Goal: Task Accomplishment & Management: Manage account settings

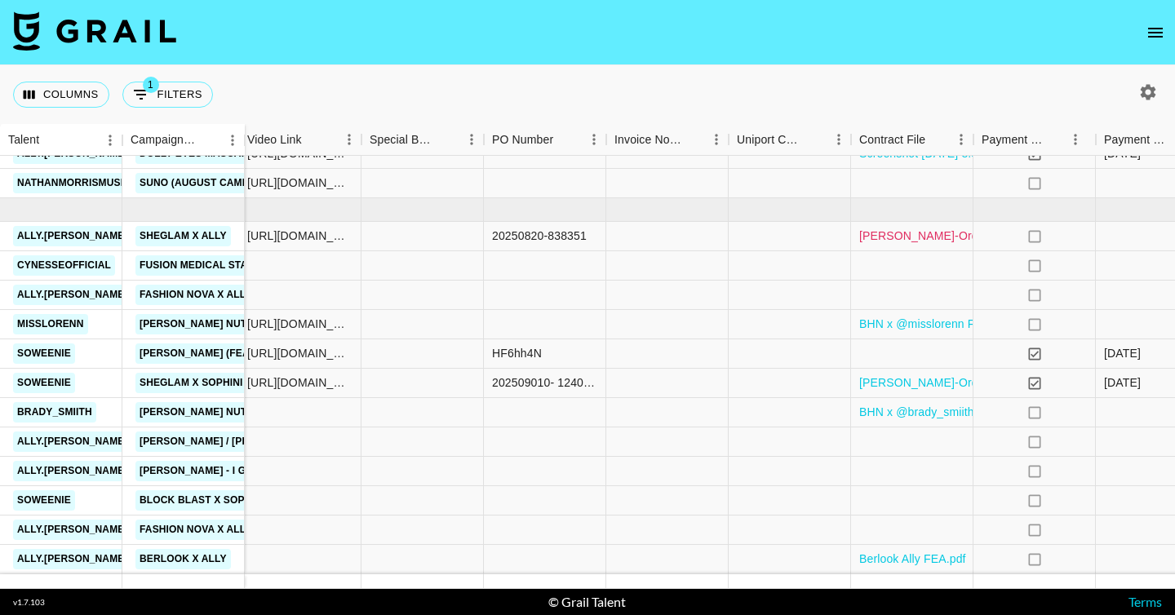
scroll to position [1027, 1656]
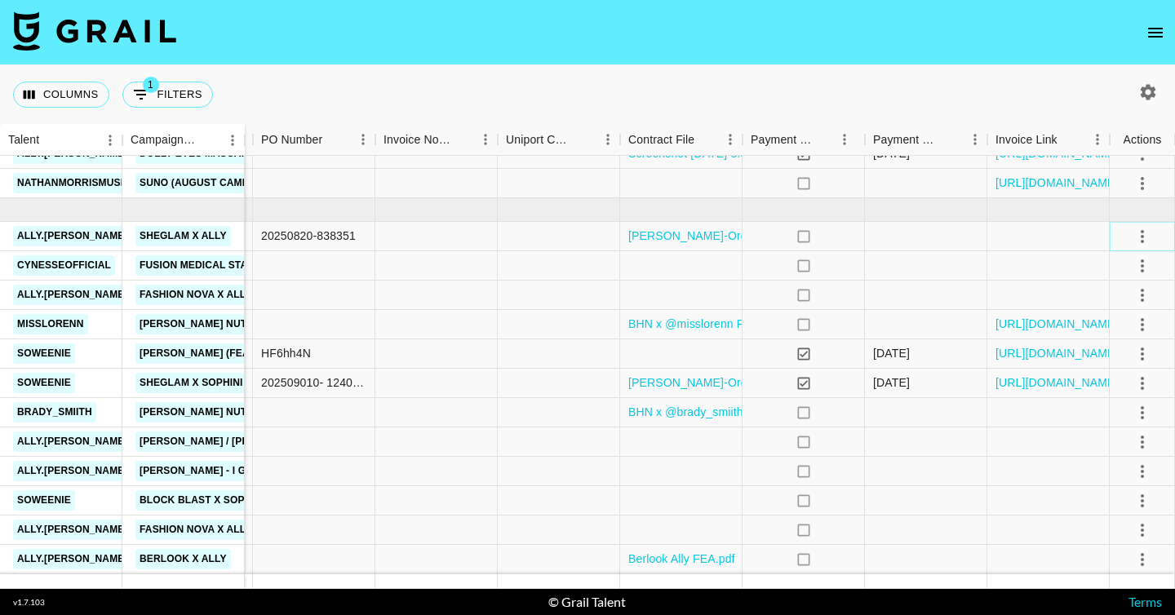
click at [1140, 249] on button "select merge strategy" at bounding box center [1142, 237] width 28 height 28
click at [1097, 386] on div "Approve" at bounding box center [1107, 389] width 50 height 20
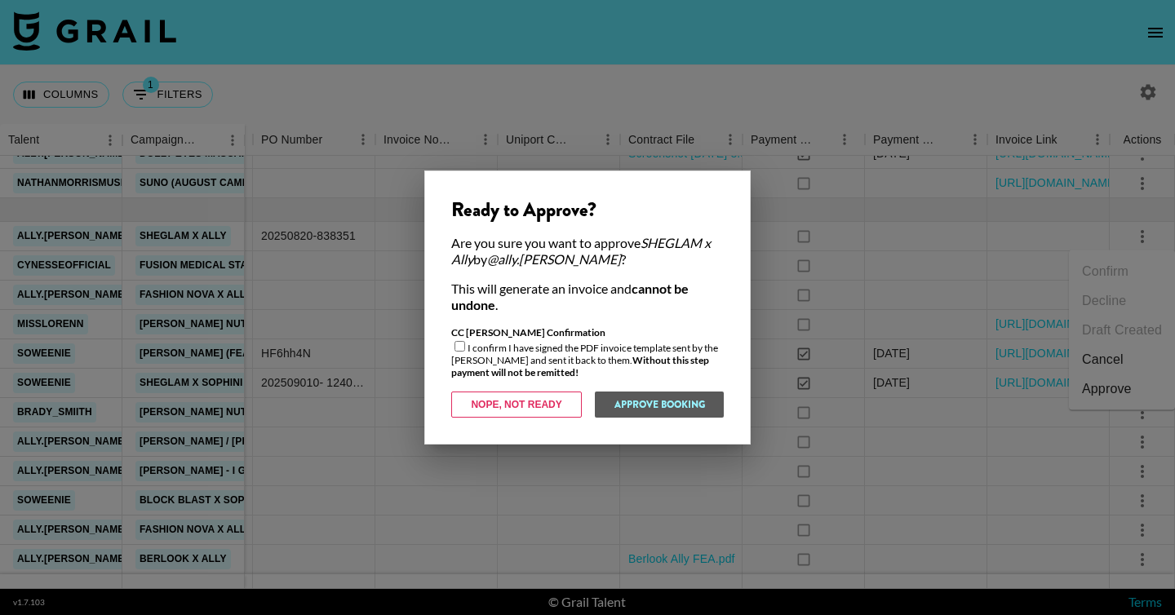
click at [560, 361] on div "CC [PERSON_NAME] Confirmation I confirm I have signed the PDF invoice template …" at bounding box center [587, 352] width 272 height 52
click at [455, 347] on input "checkbox" at bounding box center [459, 346] width 11 height 11
checkbox input "true"
click at [632, 405] on button "Approve Booking" at bounding box center [659, 405] width 130 height 26
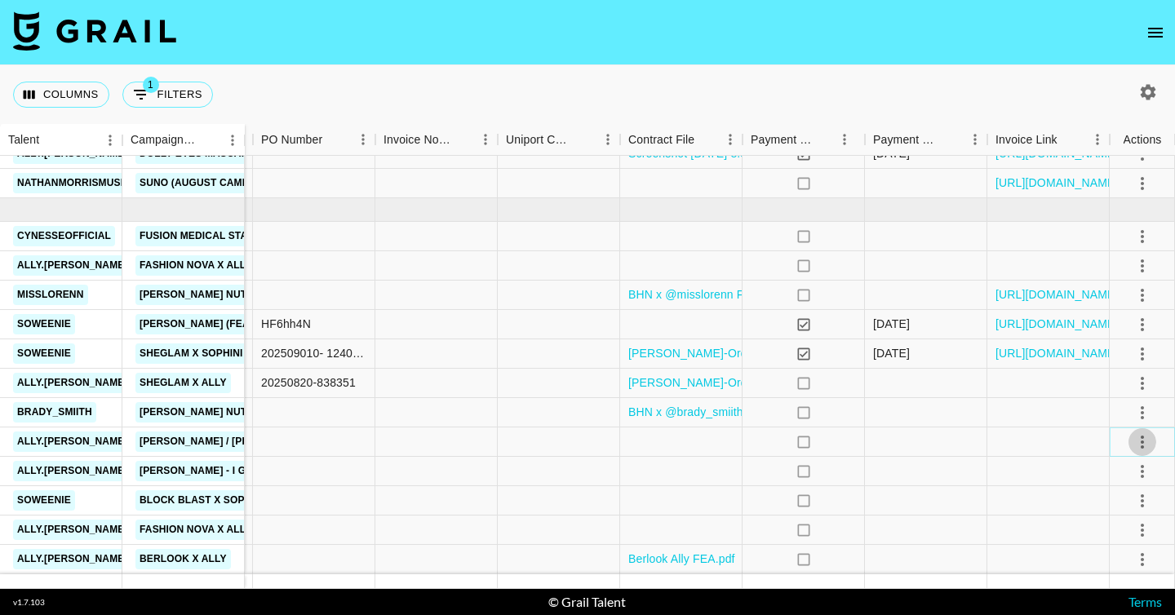
click at [1148, 437] on icon "select merge strategy" at bounding box center [1142, 442] width 20 height 20
click at [1109, 312] on li "Decline" at bounding box center [1122, 318] width 106 height 29
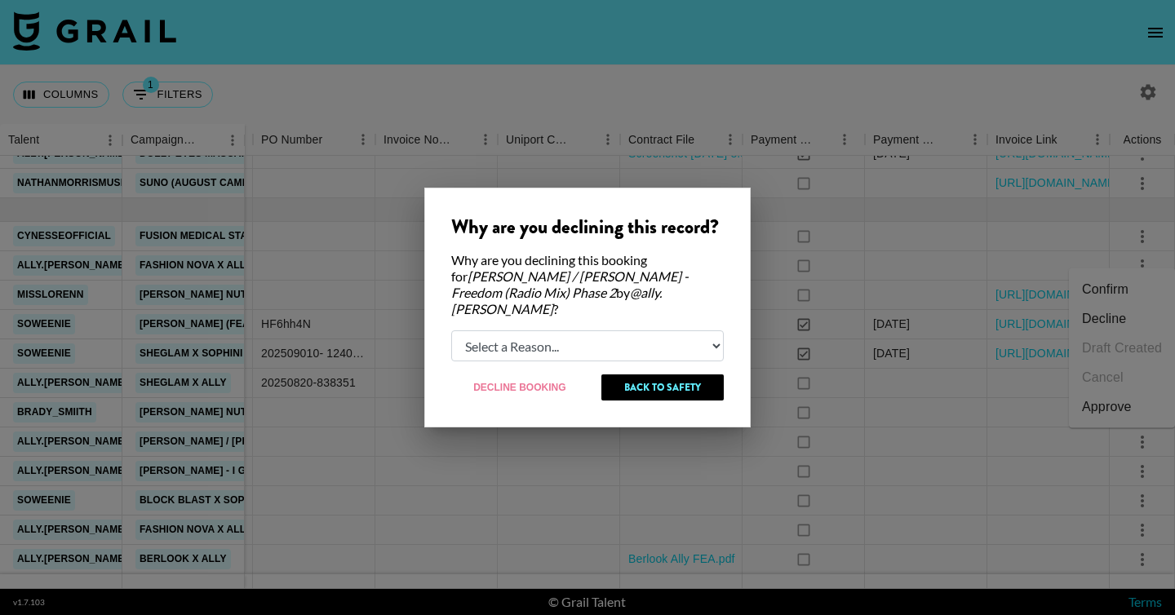
click at [538, 339] on select "Select a Reason... Relogging this deal due to a data issue The [PERSON_NAME] ca…" at bounding box center [587, 345] width 272 height 31
select select "booker_cancel"
click at [451, 330] on select "Select a Reason... Relogging this deal due to a data issue The [PERSON_NAME] ca…" at bounding box center [587, 345] width 272 height 31
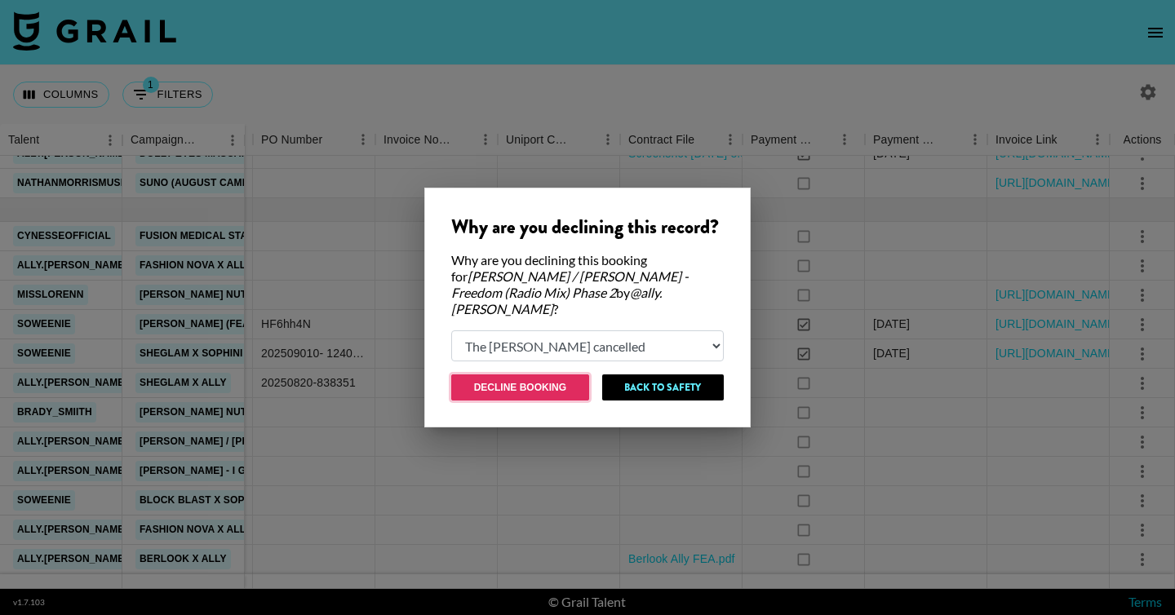
click at [524, 381] on button "Decline Booking" at bounding box center [520, 387] width 138 height 26
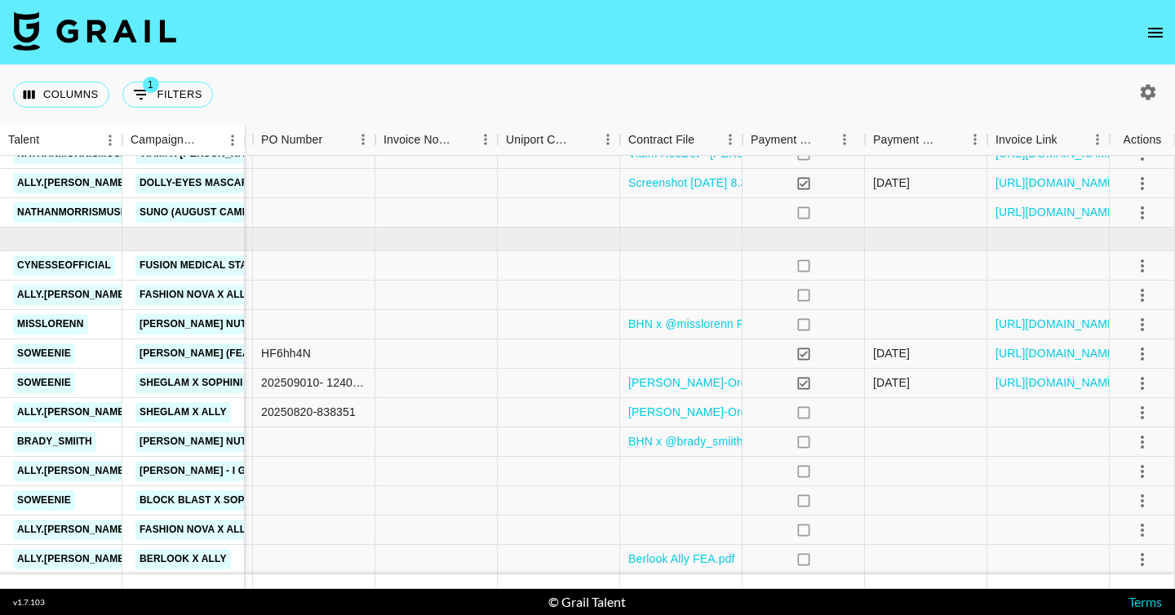
scroll to position [998, 1656]
click at [1140, 471] on icon "select merge strategy" at bounding box center [1142, 472] width 20 height 20
click at [1095, 312] on li "Confirm" at bounding box center [1122, 318] width 106 height 29
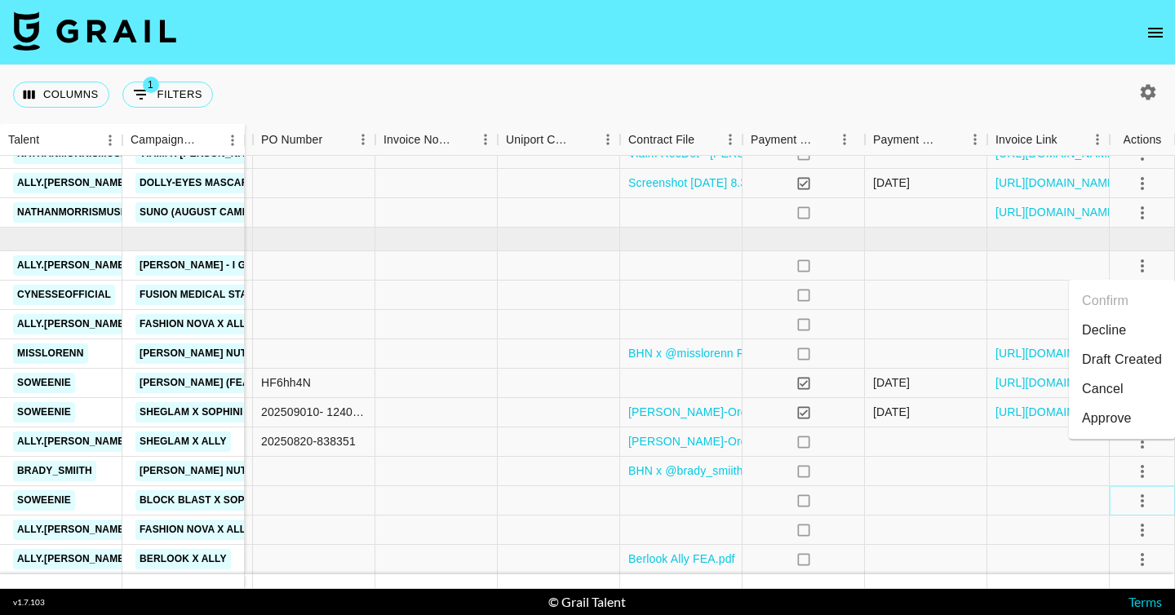
click at [1145, 502] on icon "select merge strategy" at bounding box center [1142, 501] width 20 height 20
click at [1127, 351] on li "Confirm" at bounding box center [1122, 348] width 106 height 29
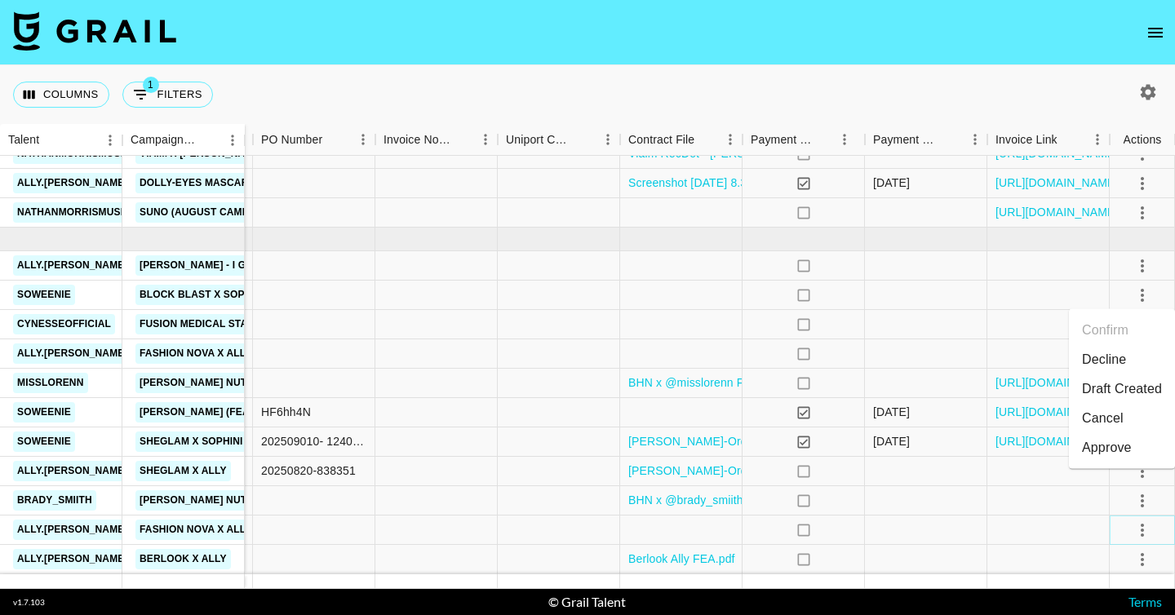
click at [1141, 533] on icon "select merge strategy" at bounding box center [1141, 530] width 3 height 13
click at [1122, 379] on li "Confirm" at bounding box center [1122, 377] width 106 height 29
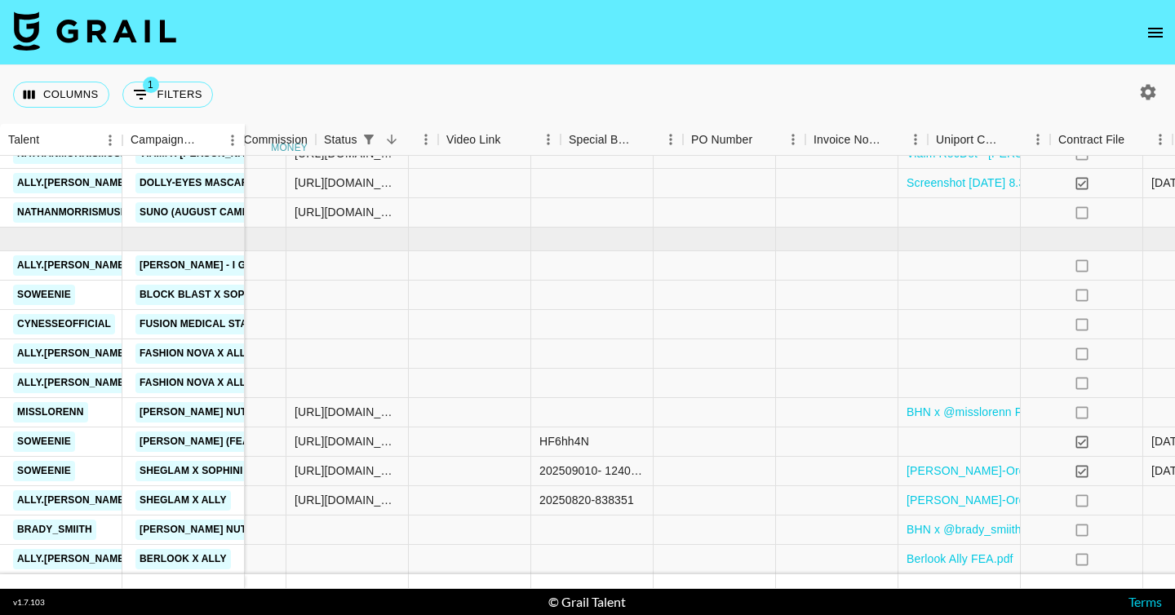
scroll to position [998, 1561]
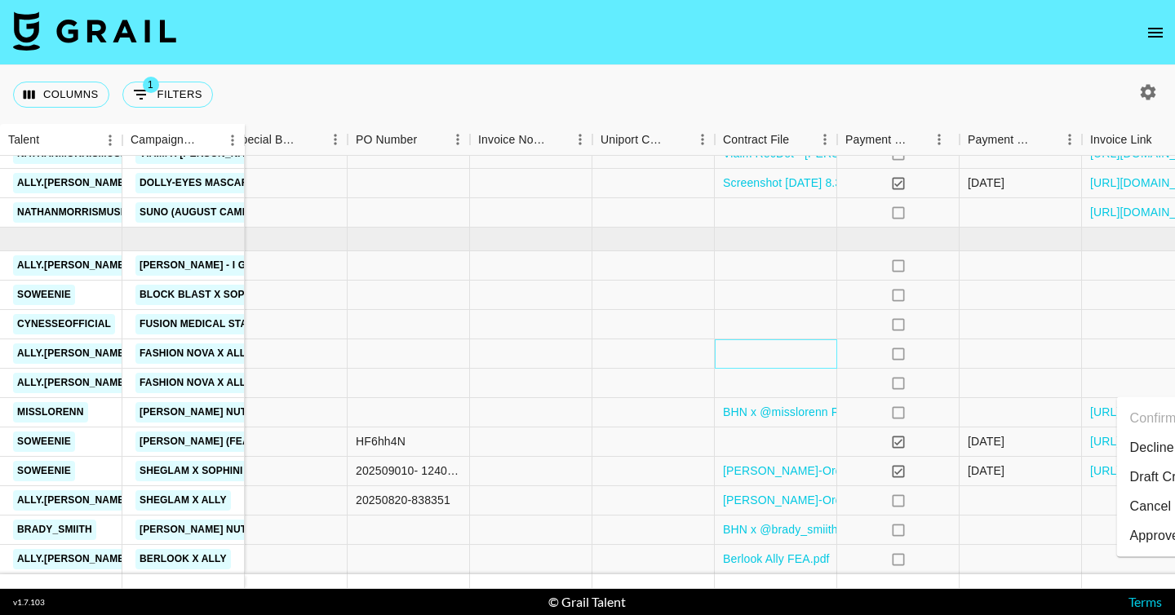
click at [726, 361] on div at bounding box center [776, 353] width 122 height 29
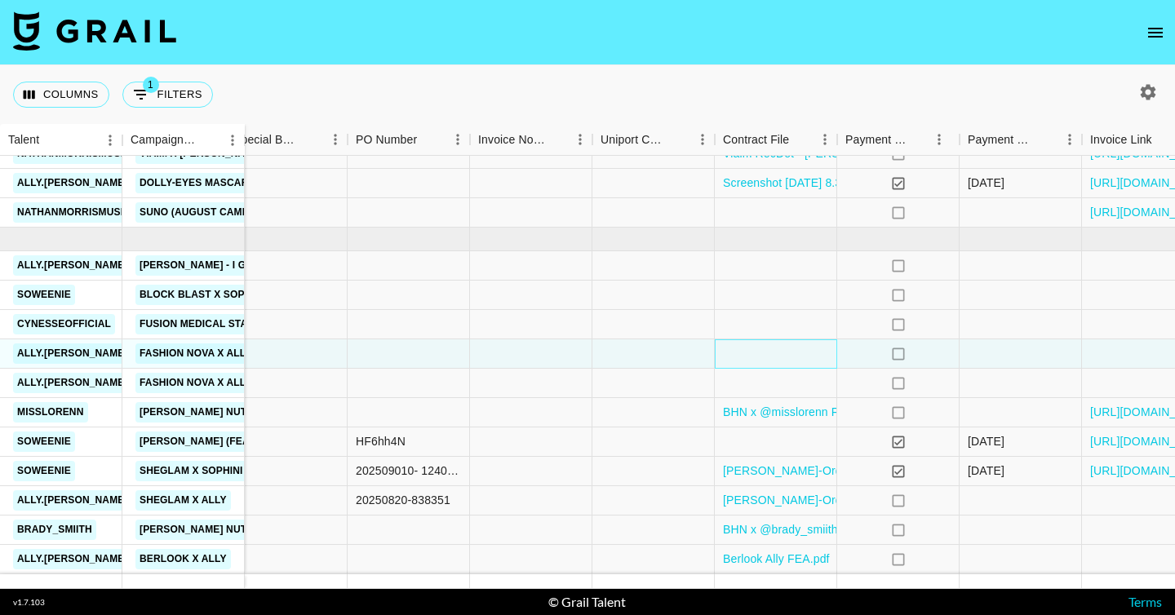
click at [726, 361] on div at bounding box center [776, 353] width 122 height 29
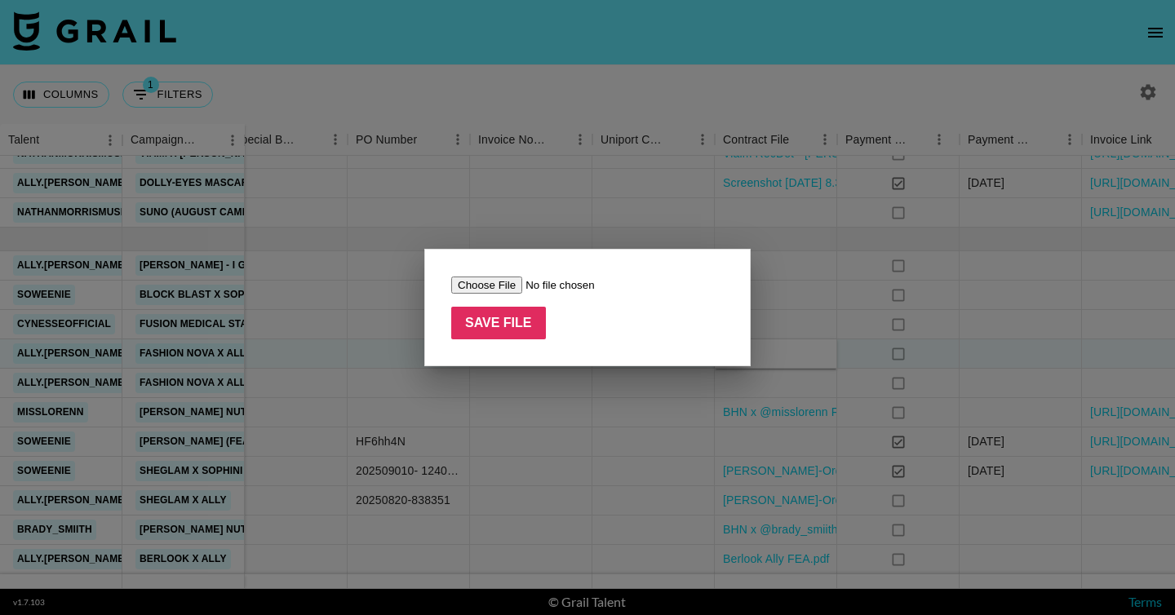
click at [476, 286] on input "file" at bounding box center [554, 285] width 206 height 17
type input "C:\fakepath\Fashion Nova x Ally FEA.pdf"
click at [527, 324] on input "Save File" at bounding box center [498, 323] width 95 height 33
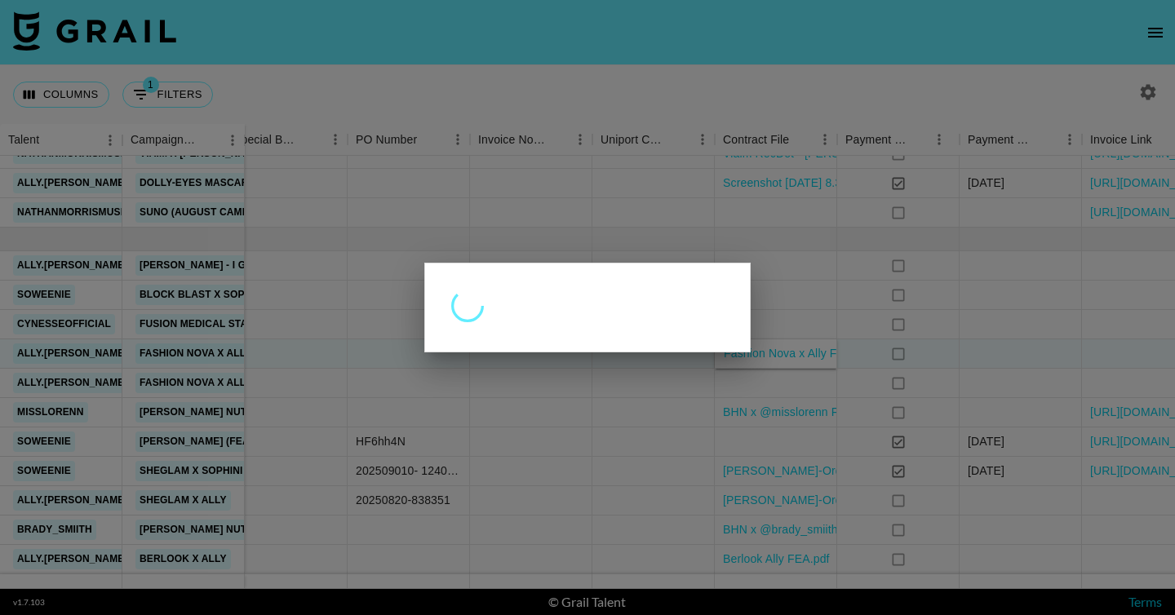
click at [803, 380] on div at bounding box center [587, 307] width 1175 height 615
click at [803, 380] on div at bounding box center [776, 383] width 122 height 29
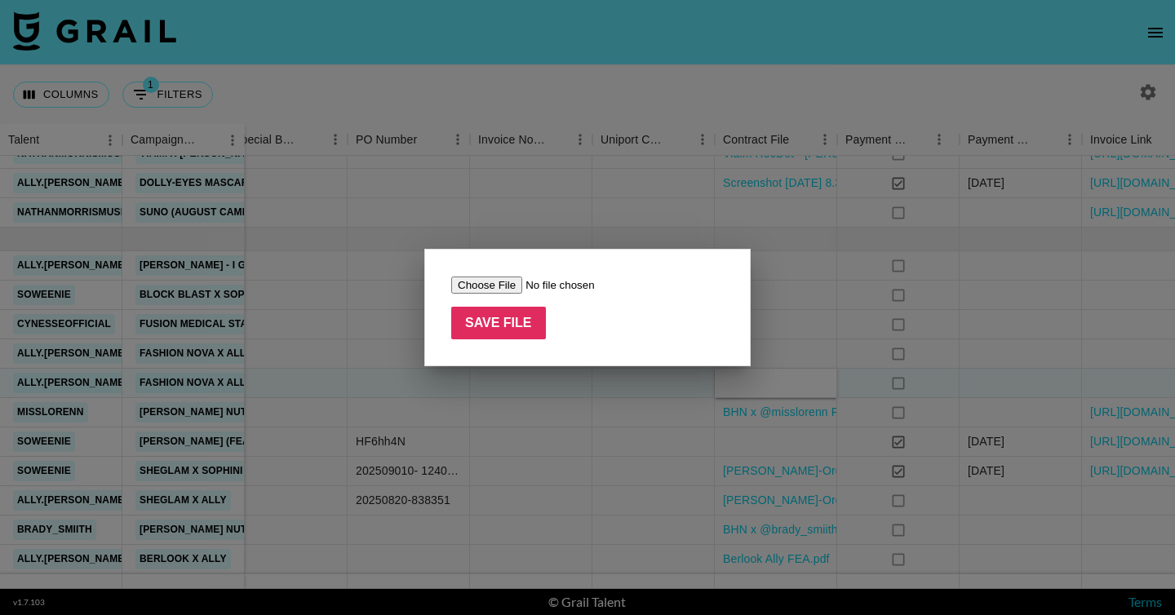
click at [489, 279] on input "file" at bounding box center [554, 285] width 206 height 17
type input "C:\fakepath\Fashion Nova x Ally FEA.pdf"
click at [529, 314] on input "Save File" at bounding box center [498, 323] width 95 height 33
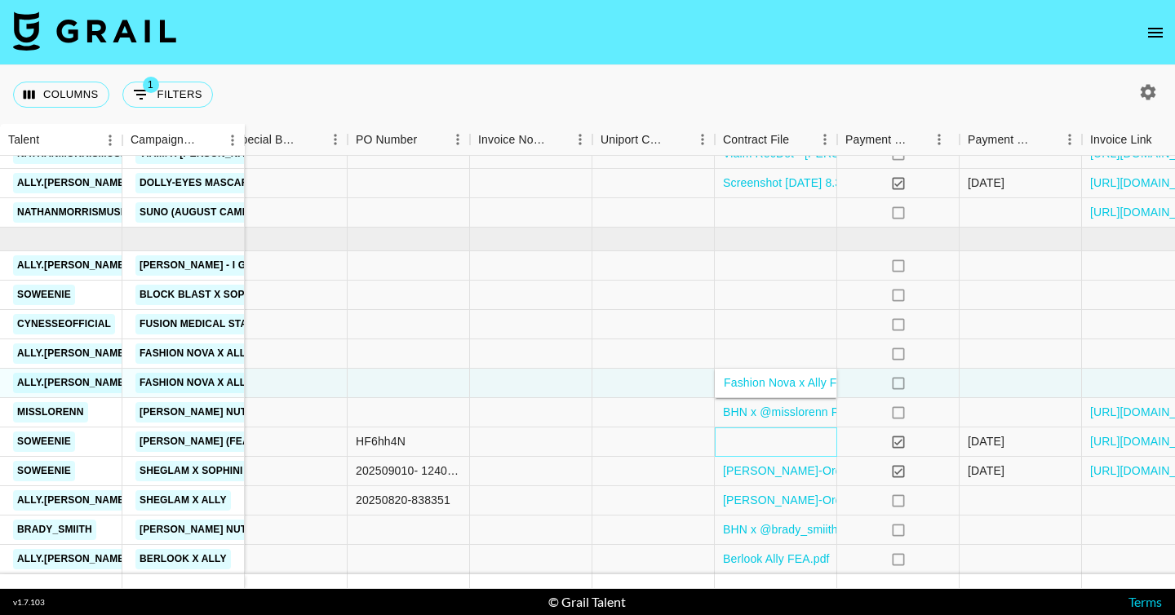
click at [744, 453] on div at bounding box center [776, 441] width 122 height 29
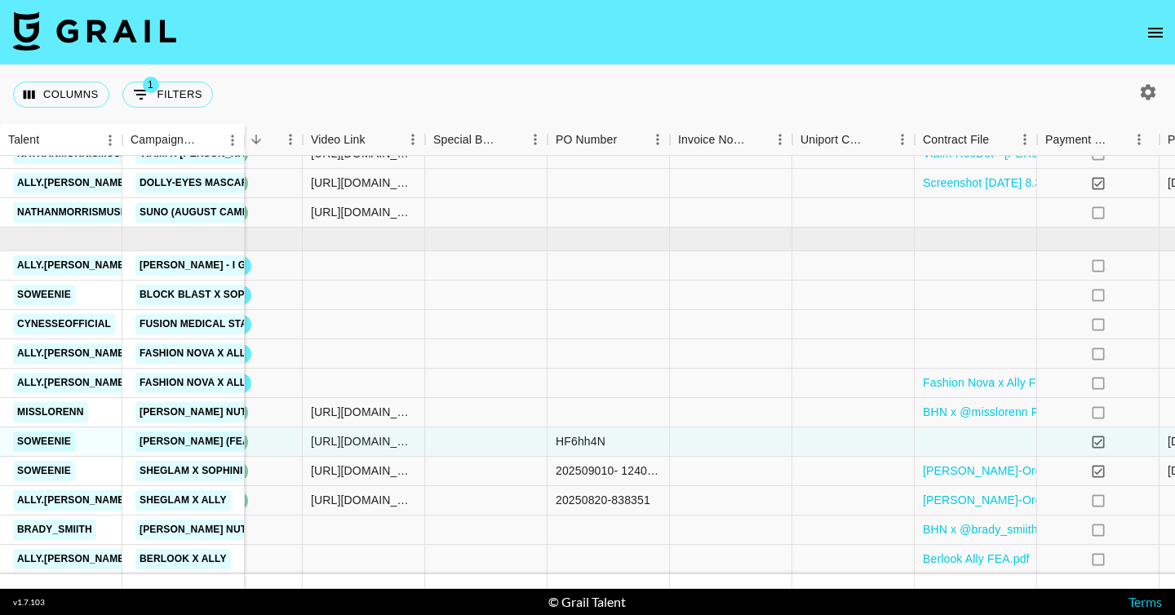
scroll to position [998, 1656]
